Goal: Find specific page/section: Find specific page/section

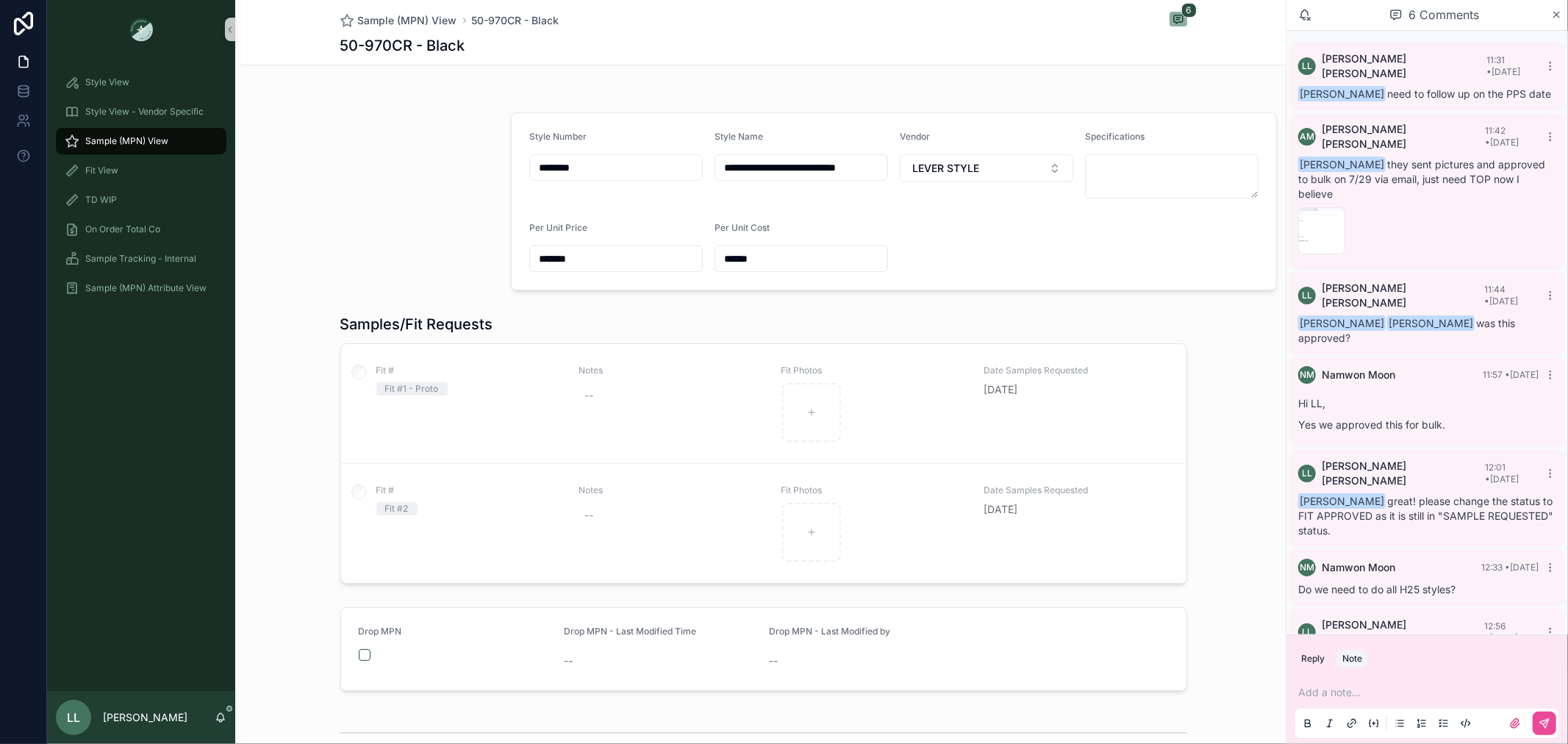
scroll to position [19, 0]
click at [170, 116] on span "Style View - Vendor Specific" at bounding box center [144, 112] width 118 height 12
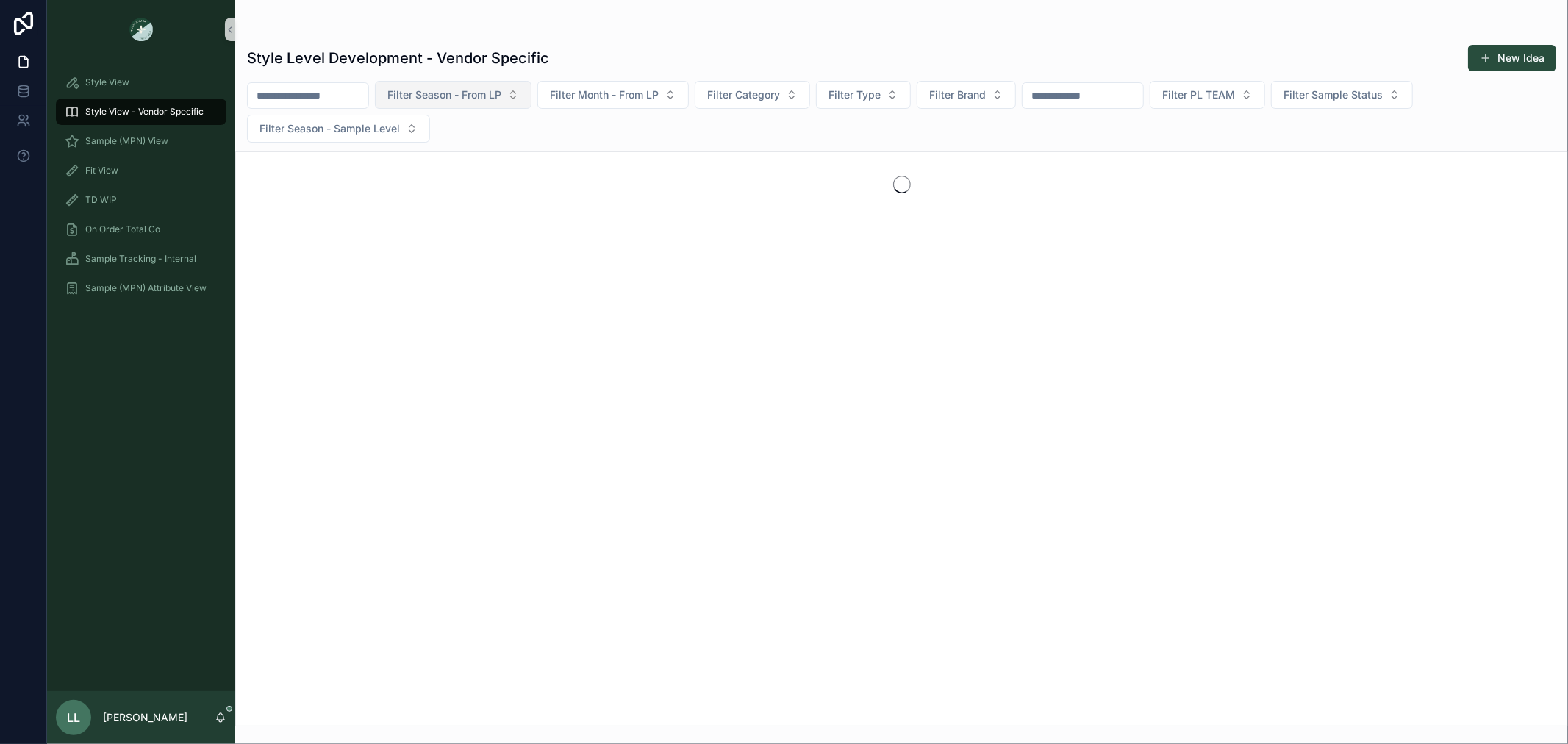
click at [458, 90] on span "Filter Season - From LP" at bounding box center [444, 95] width 114 height 15
click at [322, 101] on input "scrollable content" at bounding box center [307, 96] width 120 height 20
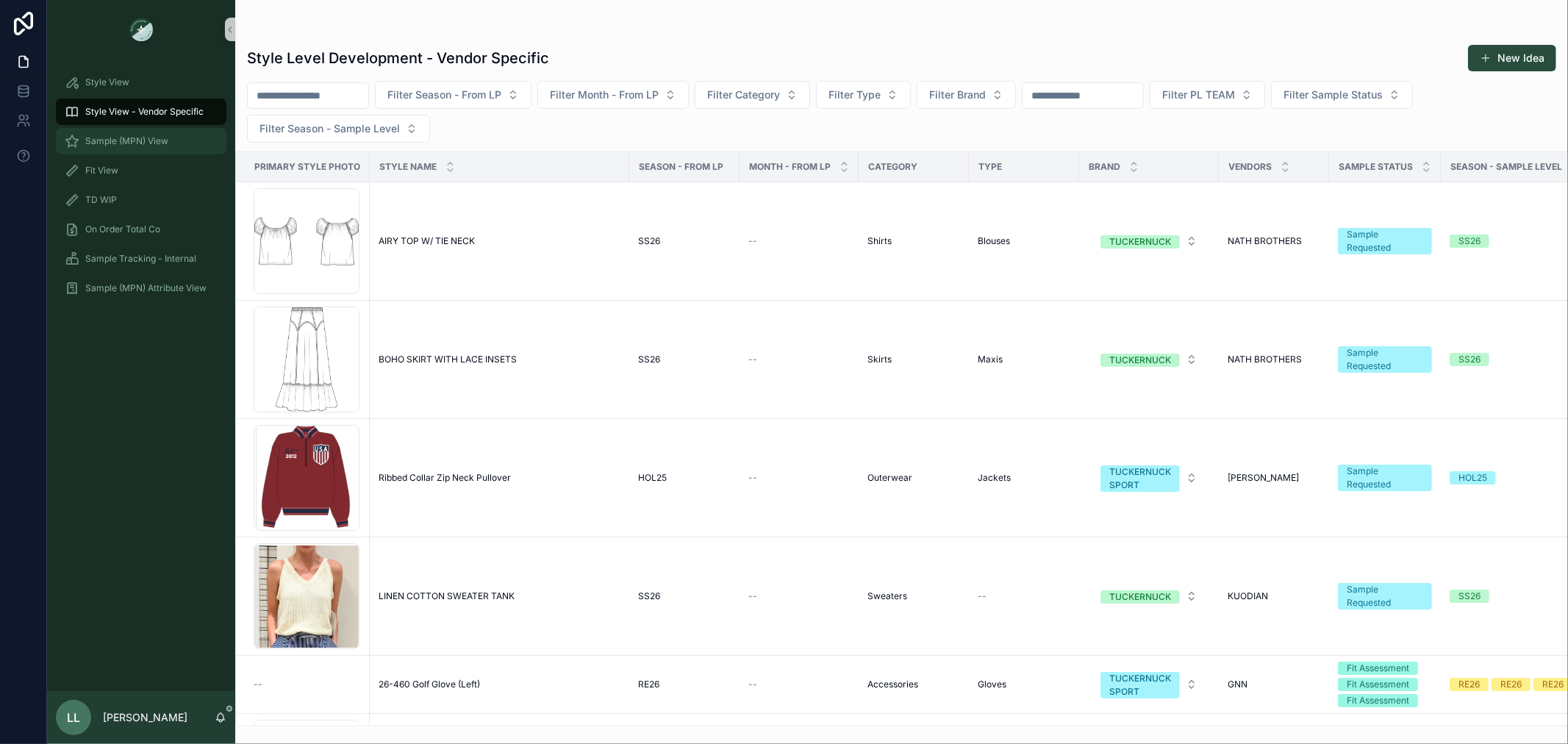
click at [164, 138] on span "Sample (MPN) View" at bounding box center [127, 141] width 83 height 12
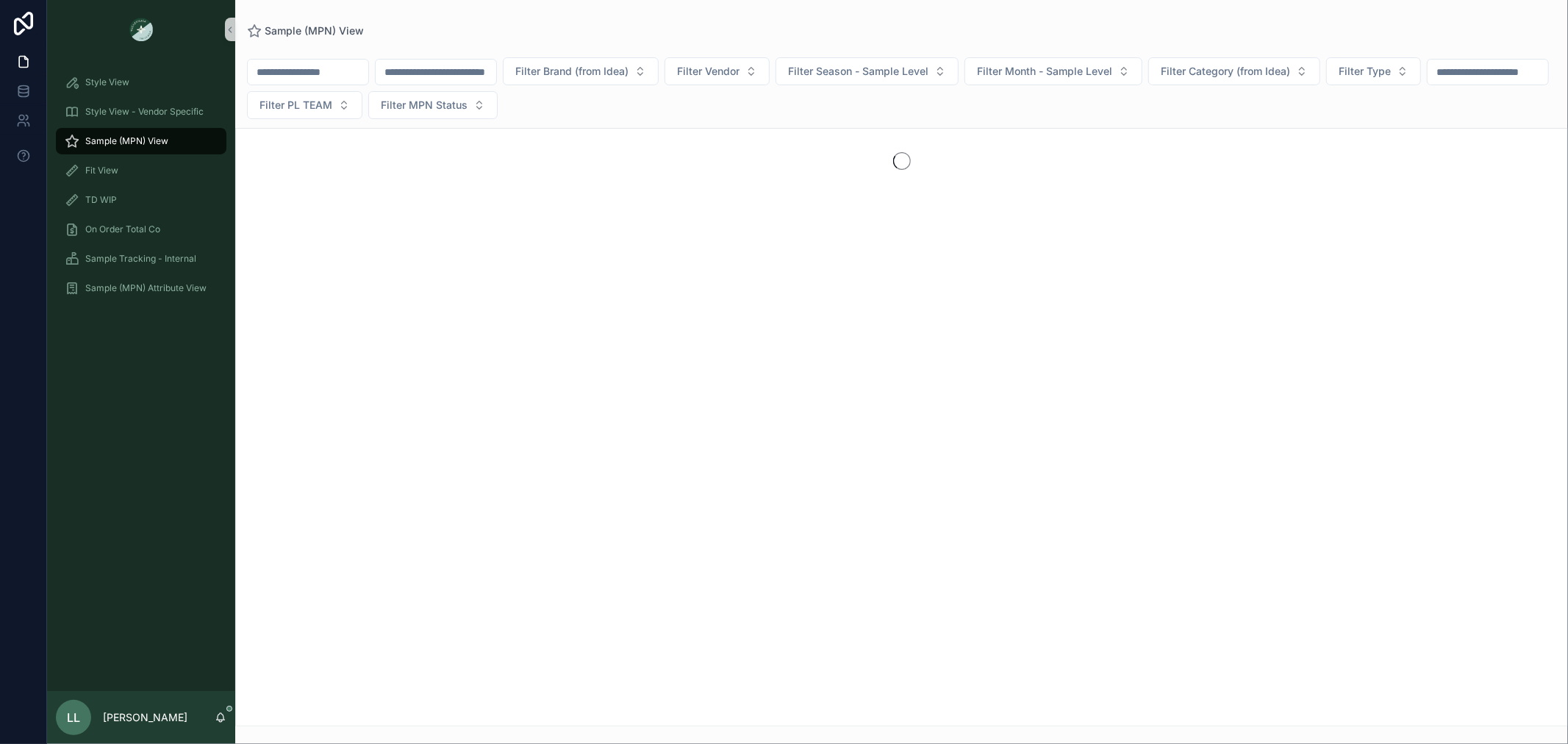
click at [466, 76] on input "scrollable content" at bounding box center [435, 72] width 120 height 20
paste input "********"
drag, startPoint x: 430, startPoint y: 70, endPoint x: 373, endPoint y: 82, distance: 58.2
click at [373, 82] on div "******** Filter Brand (from Idea) Filter Vendor Filter Season - Sample Level Fi…" at bounding box center [902, 88] width 1333 height 61
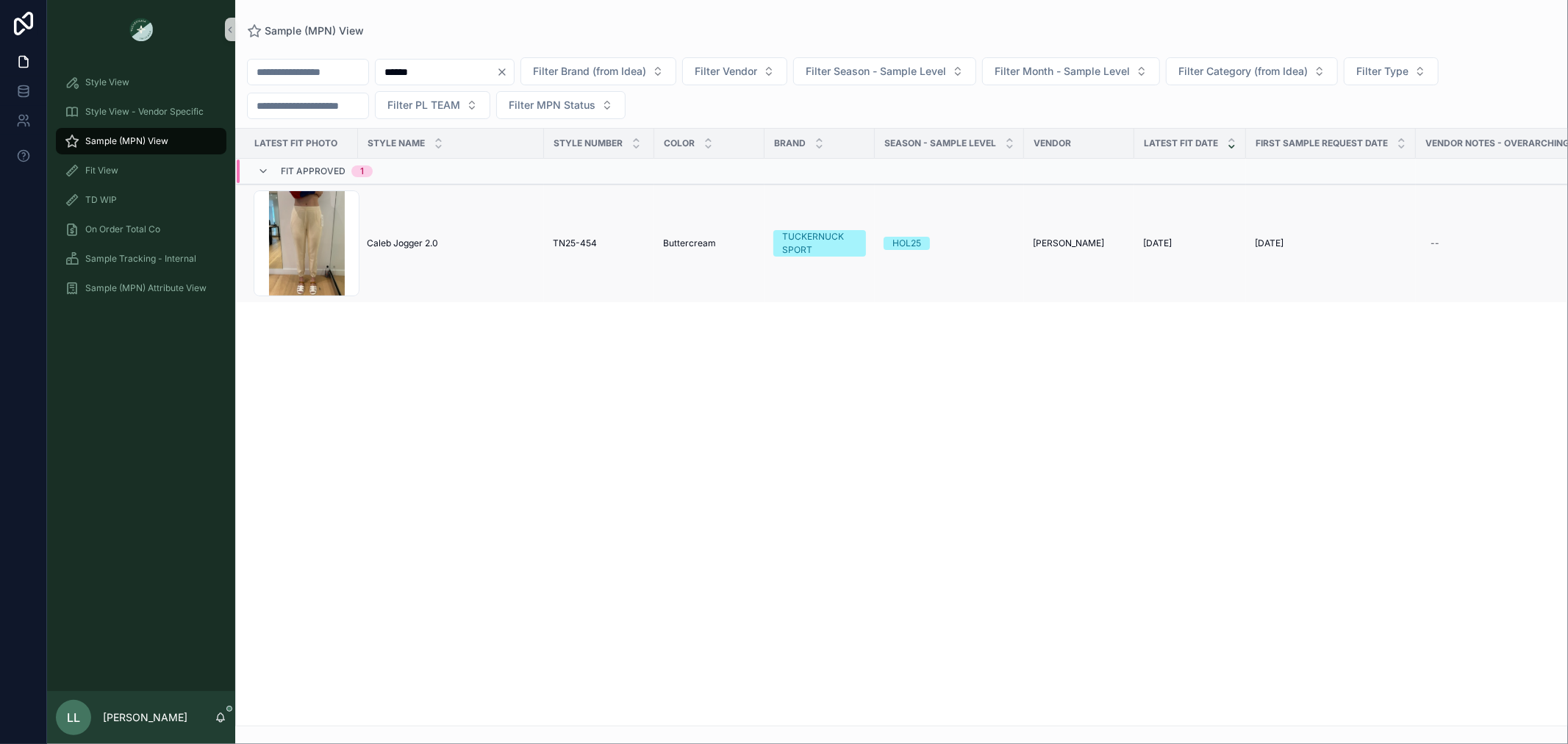
type input "******"
click at [570, 256] on td "TN25-454 TN25-454" at bounding box center [599, 243] width 110 height 118
click at [575, 250] on td "TN25-454 TN25-454" at bounding box center [599, 243] width 110 height 118
click at [578, 228] on td "TN25-454 TN25-454" at bounding box center [599, 243] width 110 height 118
click at [581, 238] on span "TN25-454" at bounding box center [574, 243] width 44 height 12
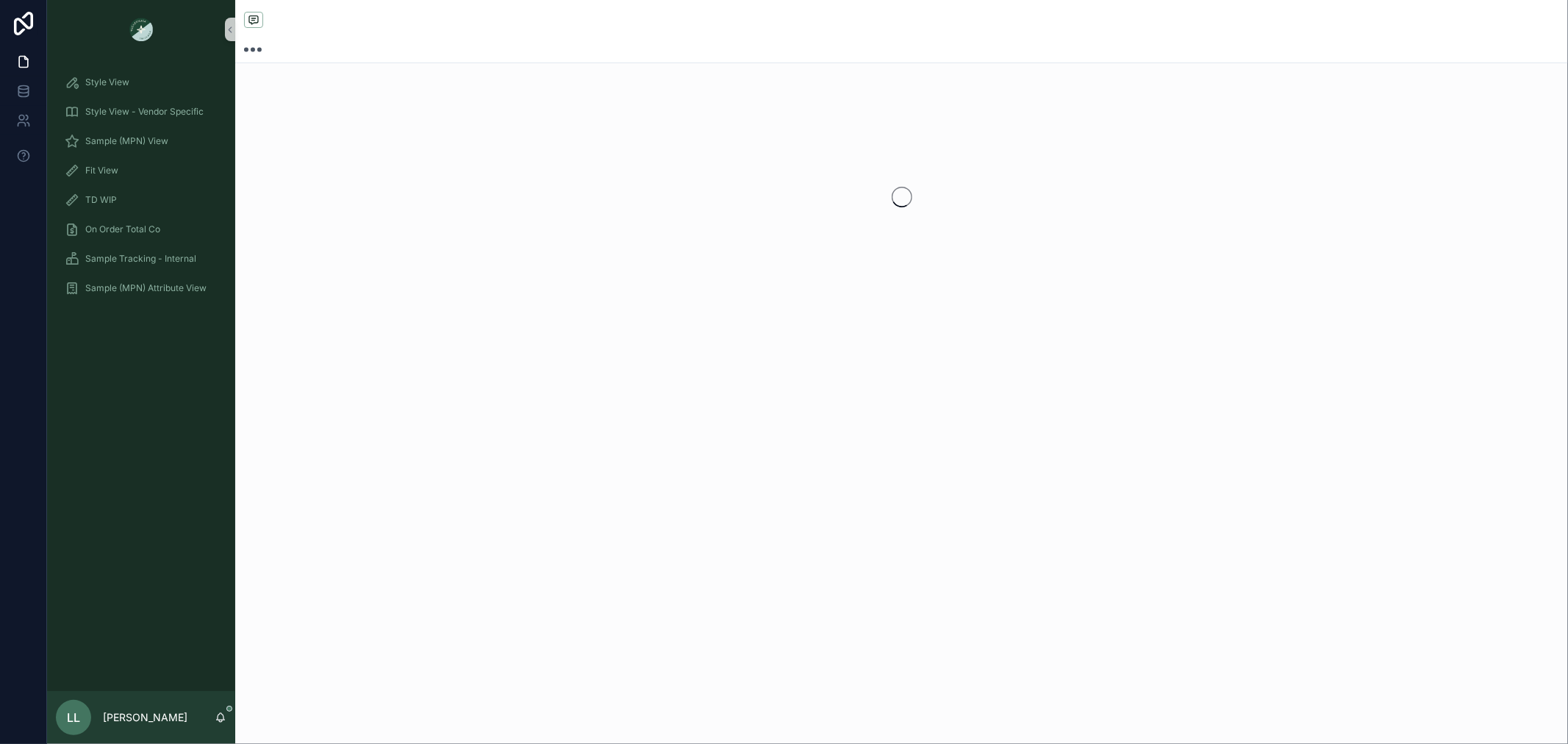
click at [581, 238] on div "scrollable content" at bounding box center [902, 196] width 1333 height 232
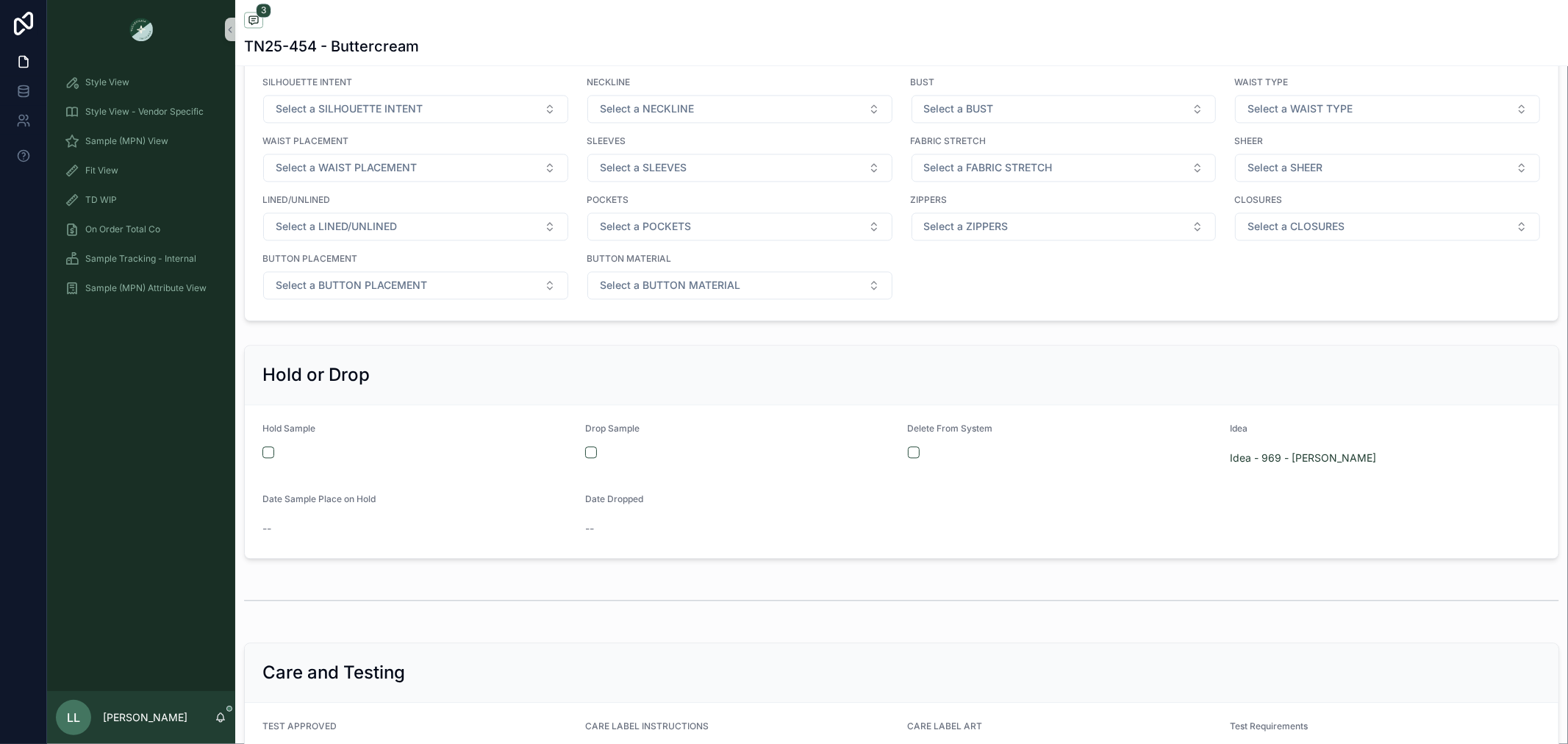
scroll to position [3021, 0]
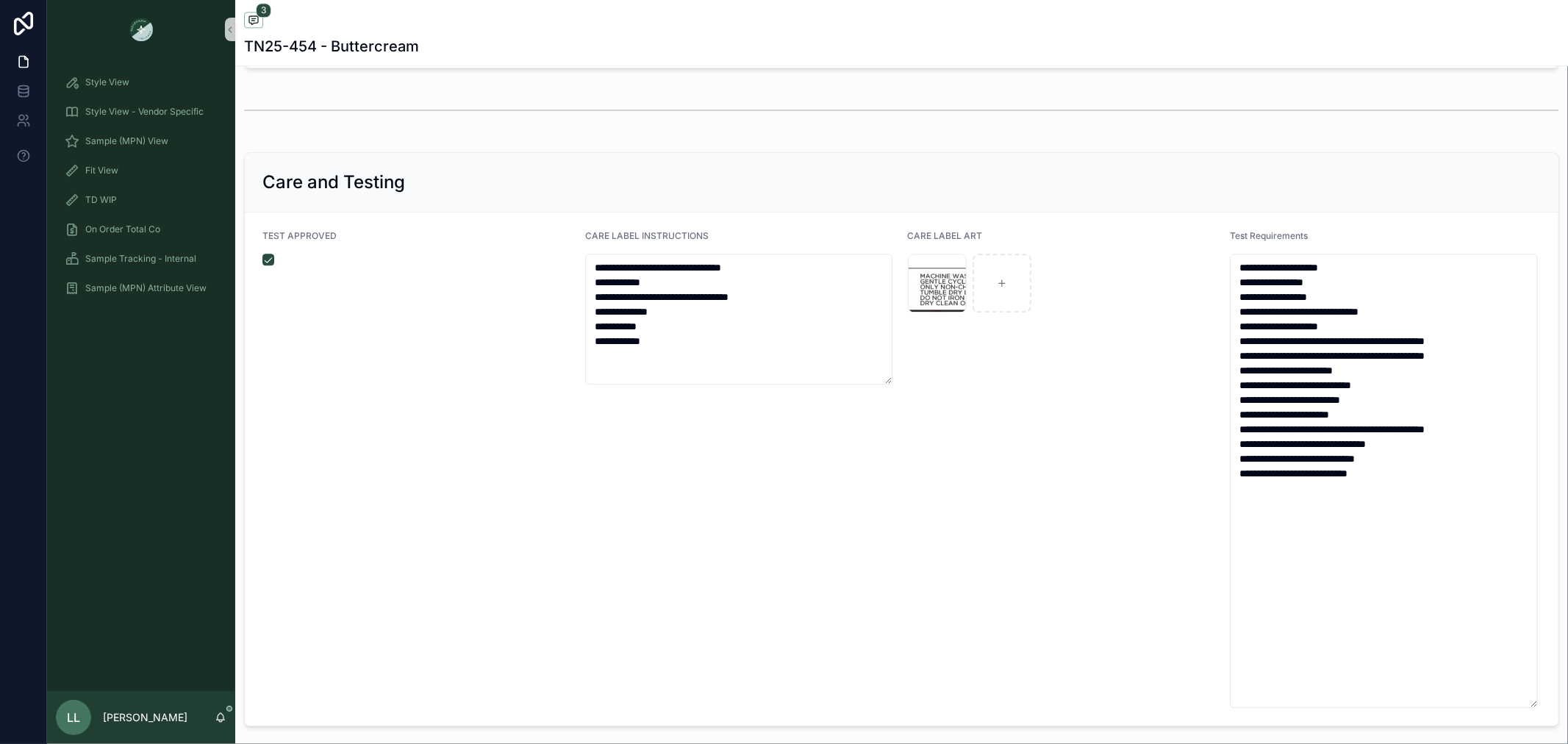
click at [1150, 442] on div "CARE LABEL ART Care-Layout-for-Style-TN25-454 .png" at bounding box center [1064, 468] width 311 height 478
